Goal: Find specific page/section: Find specific page/section

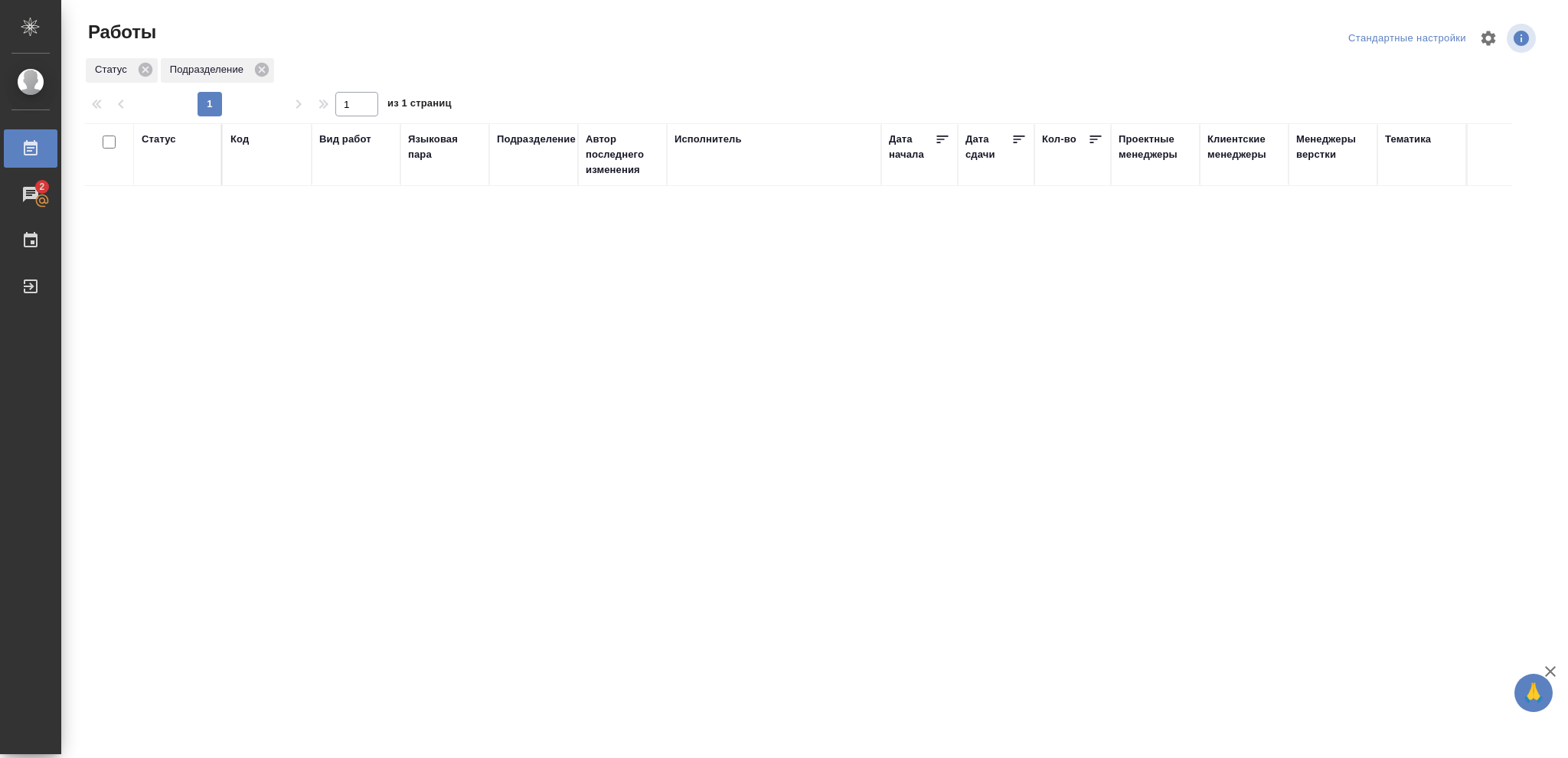
click at [149, 140] on div "Статус" at bounding box center [159, 139] width 34 height 15
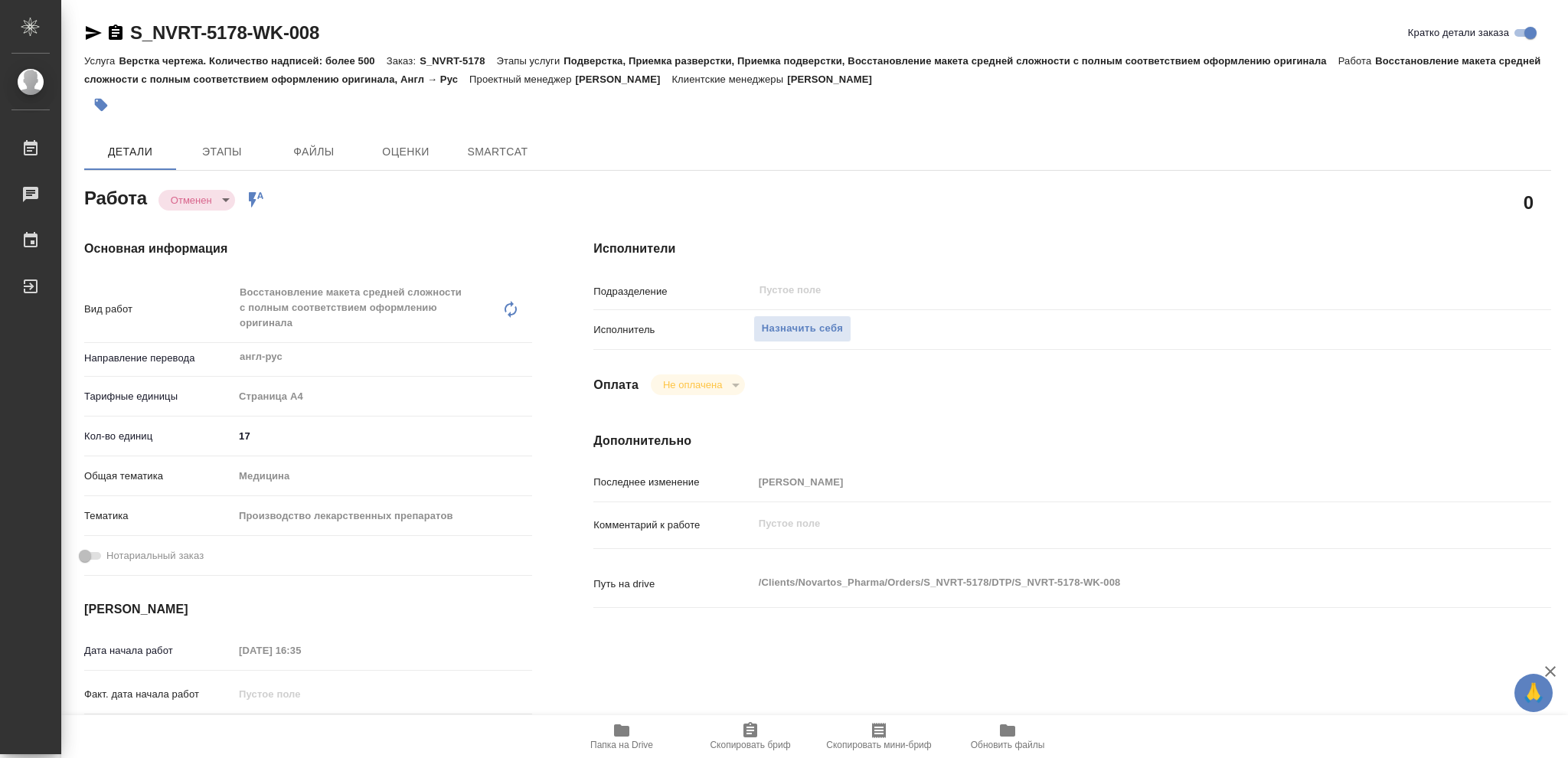
type textarea "x"
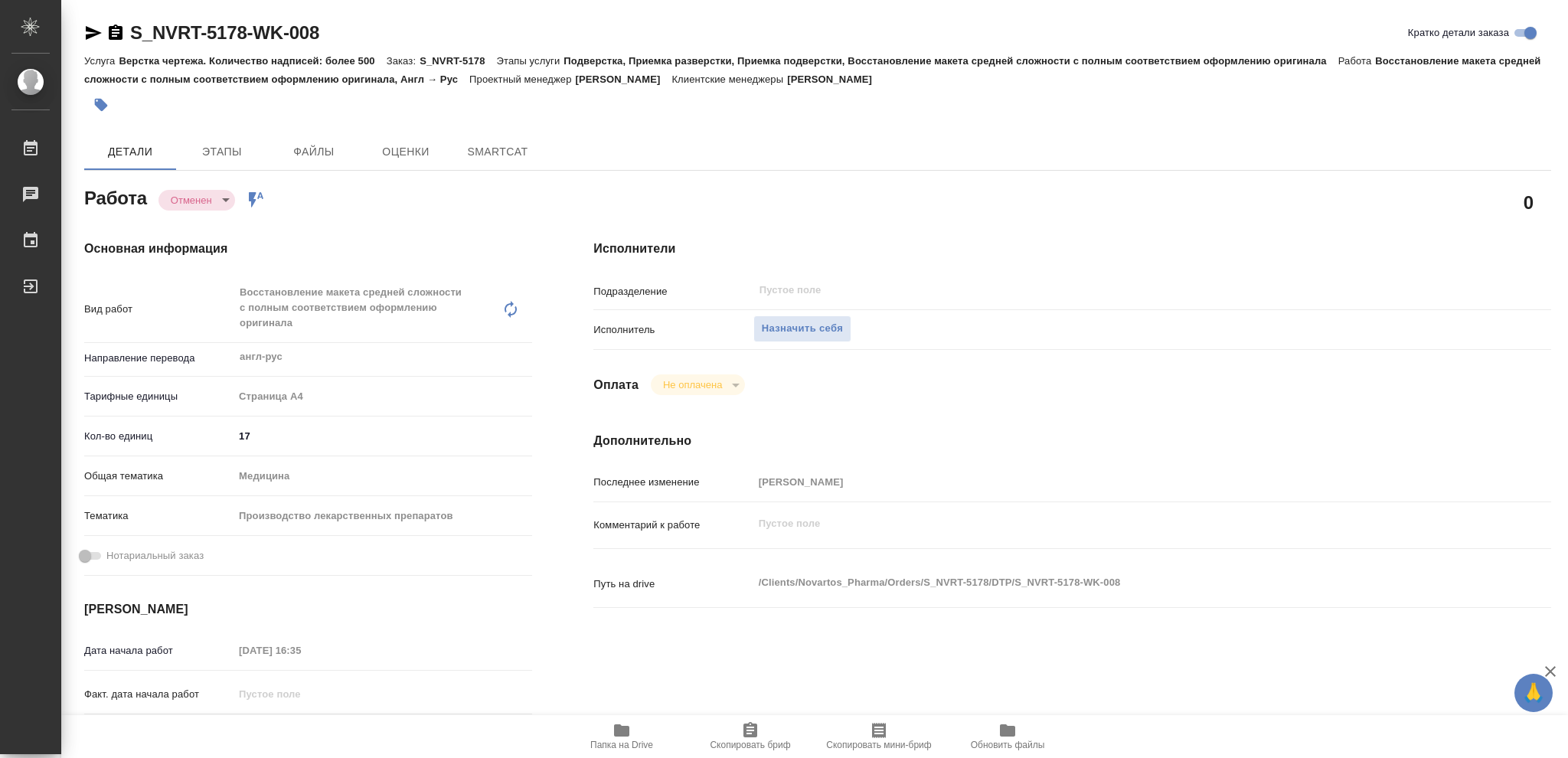
type textarea "x"
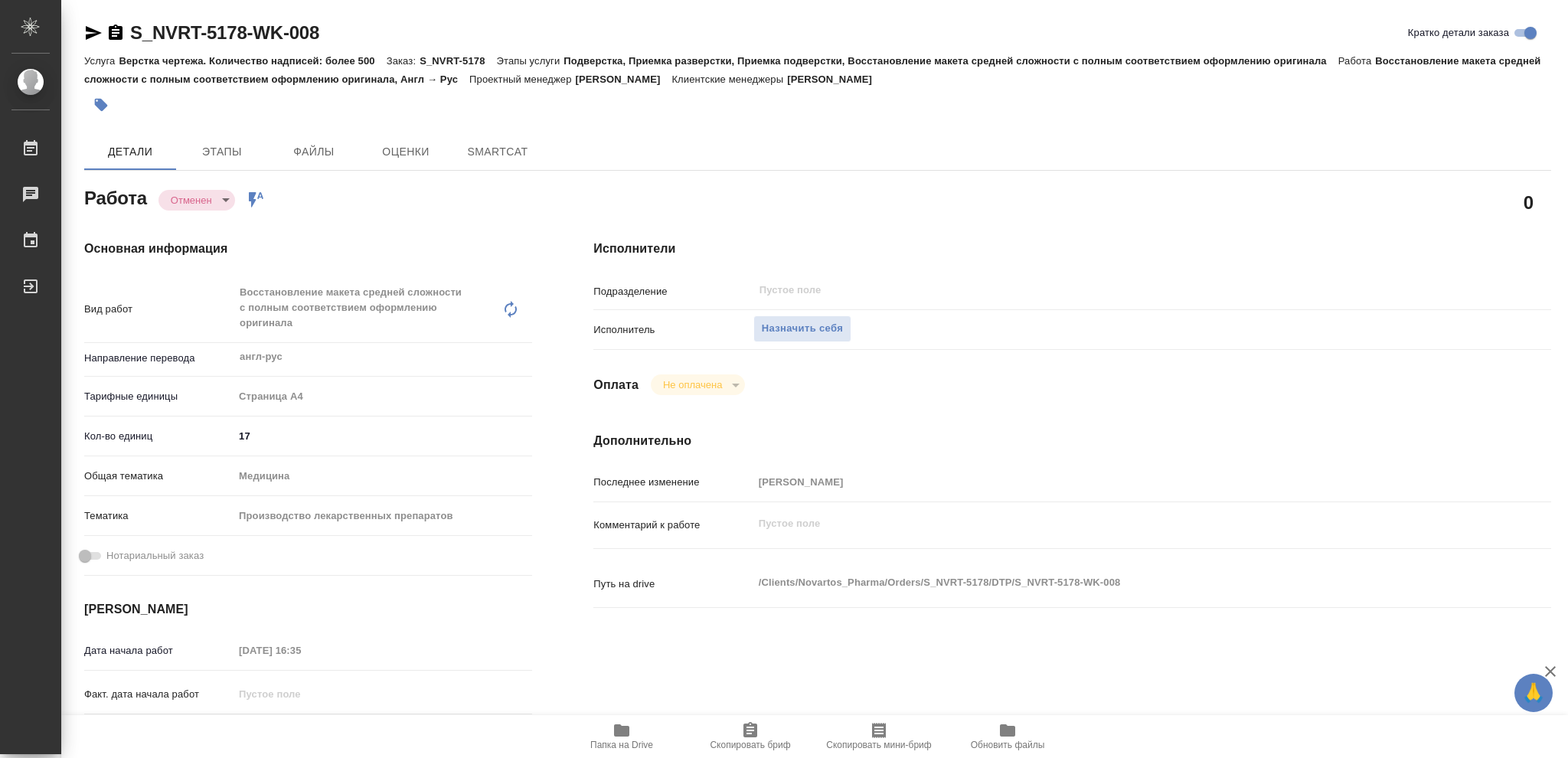
type textarea "x"
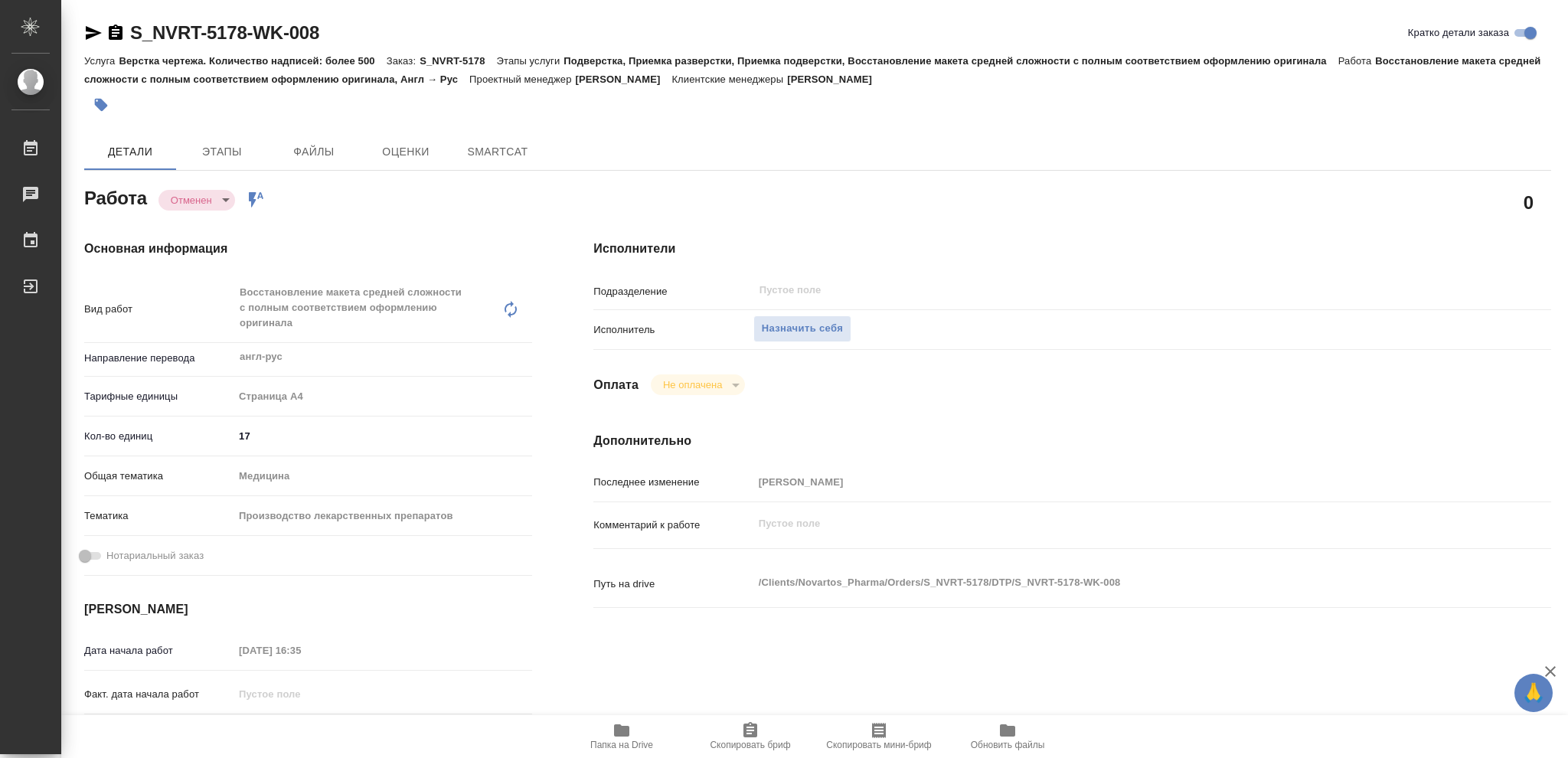
type textarea "x"
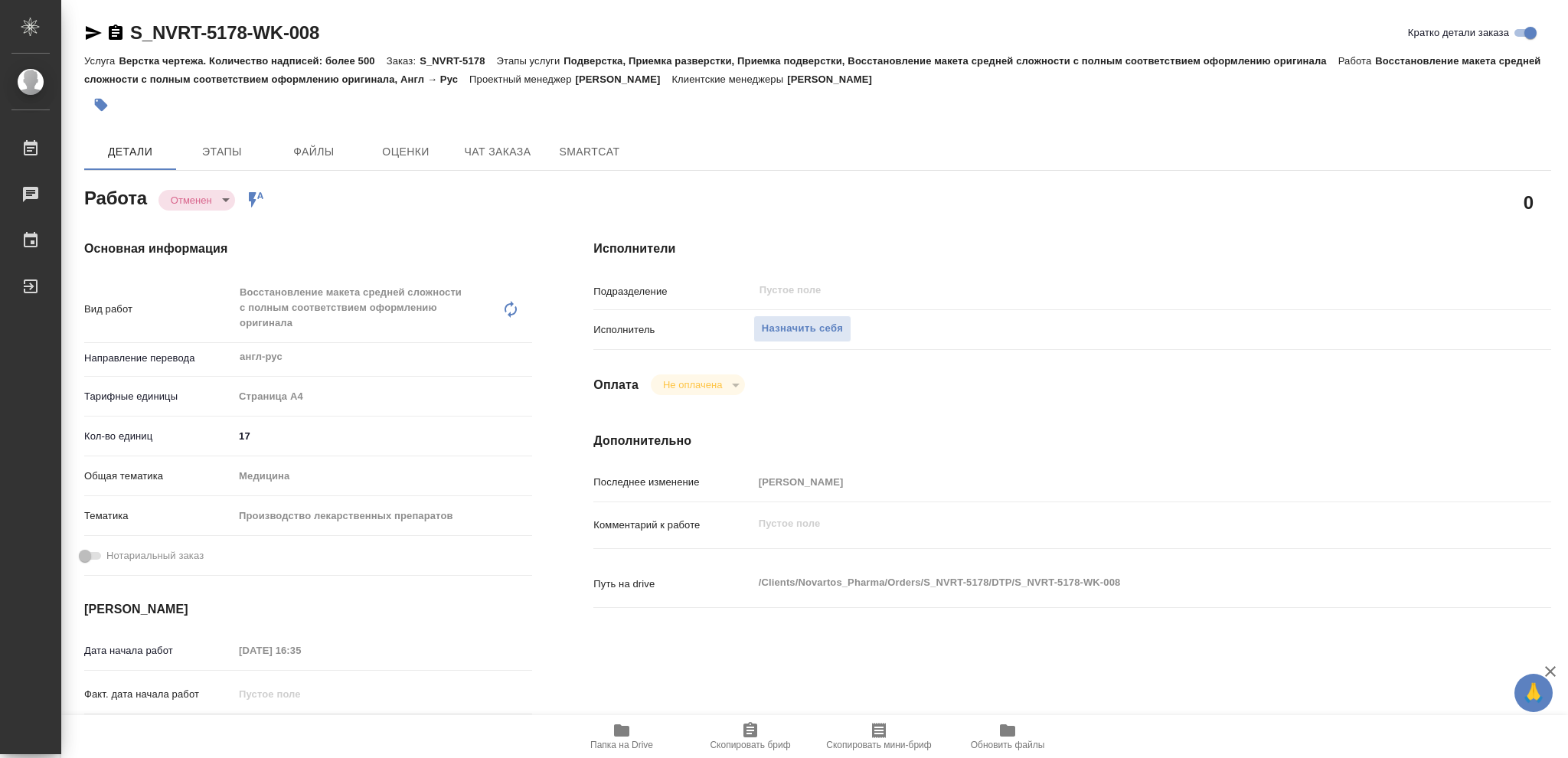
type textarea "x"
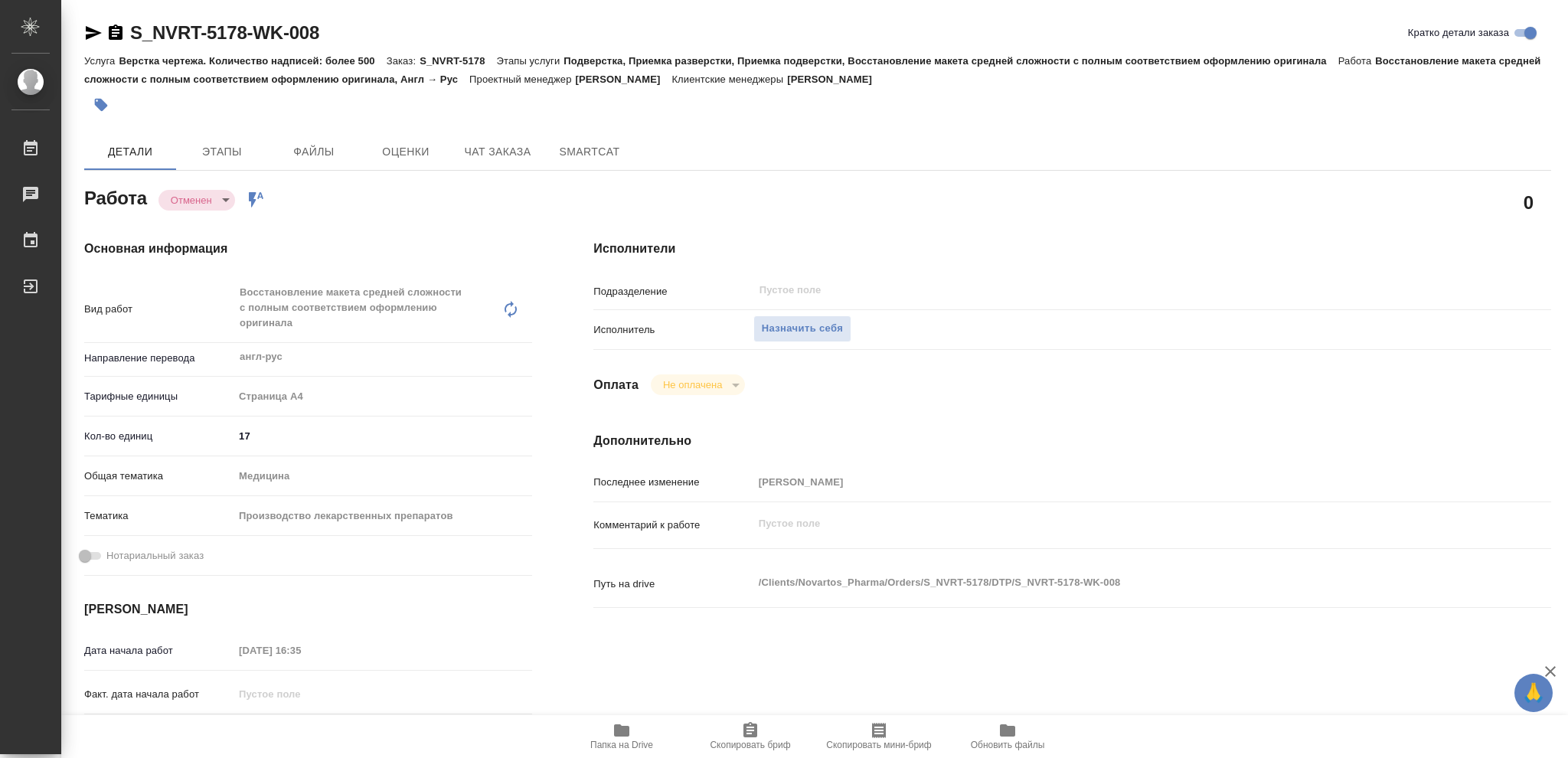
type textarea "x"
